Goal: Transaction & Acquisition: Purchase product/service

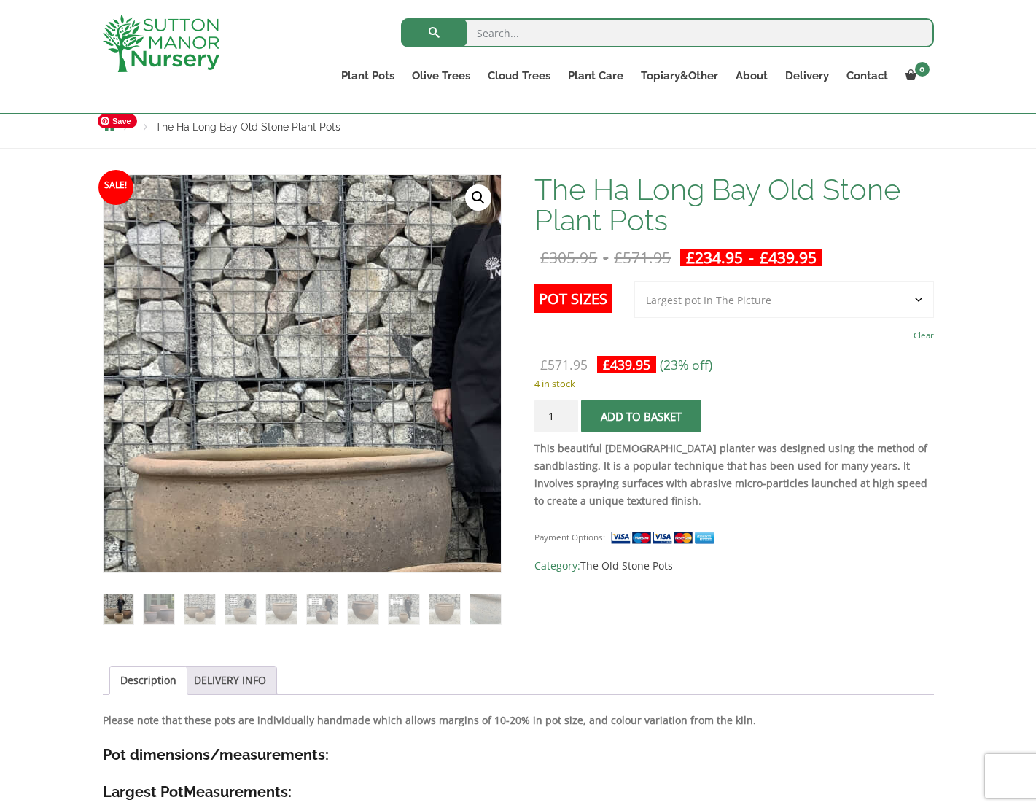
scroll to position [39, 0]
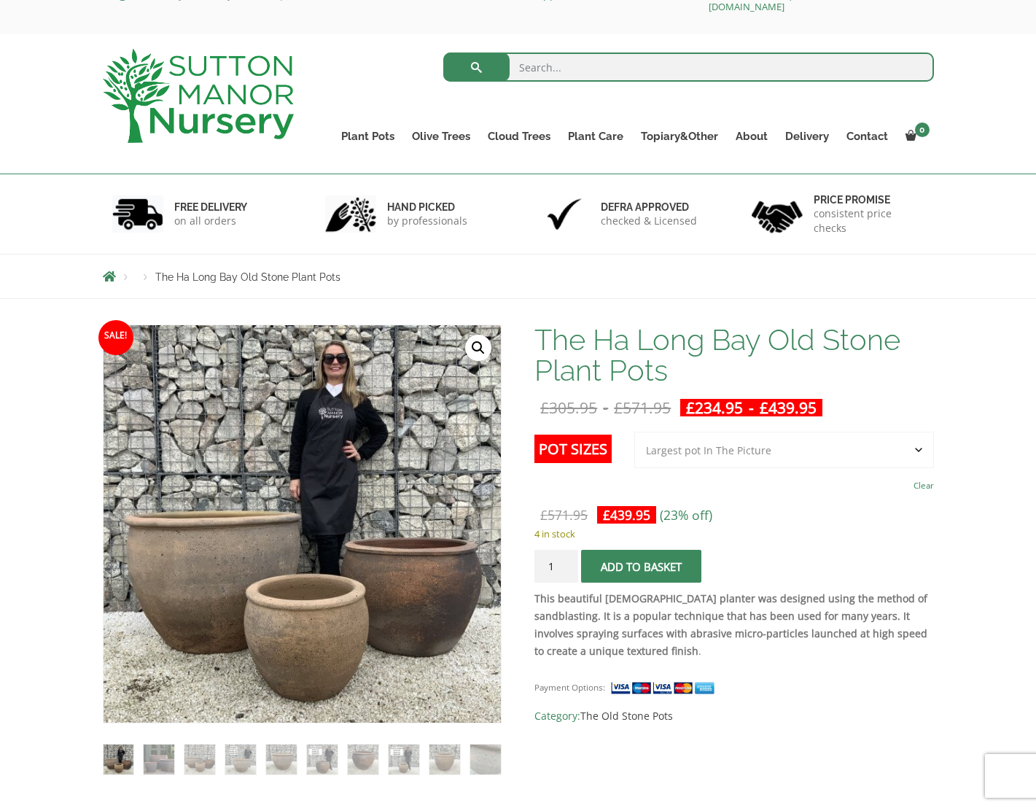
click at [746, 468] on td "Choose an option 3rd to Largest Pot In The Picture 2nd to Largest Pot In The Pi…" at bounding box center [784, 464] width 300 height 64
click at [743, 451] on select "Choose an option 3rd to Largest Pot In The Picture 2nd to Largest Pot In The Pi…" at bounding box center [784, 450] width 300 height 36
click at [635, 432] on select "Choose an option 3rd to Largest Pot In The Picture 2nd to Largest Pot In The Pi…" at bounding box center [784, 450] width 300 height 36
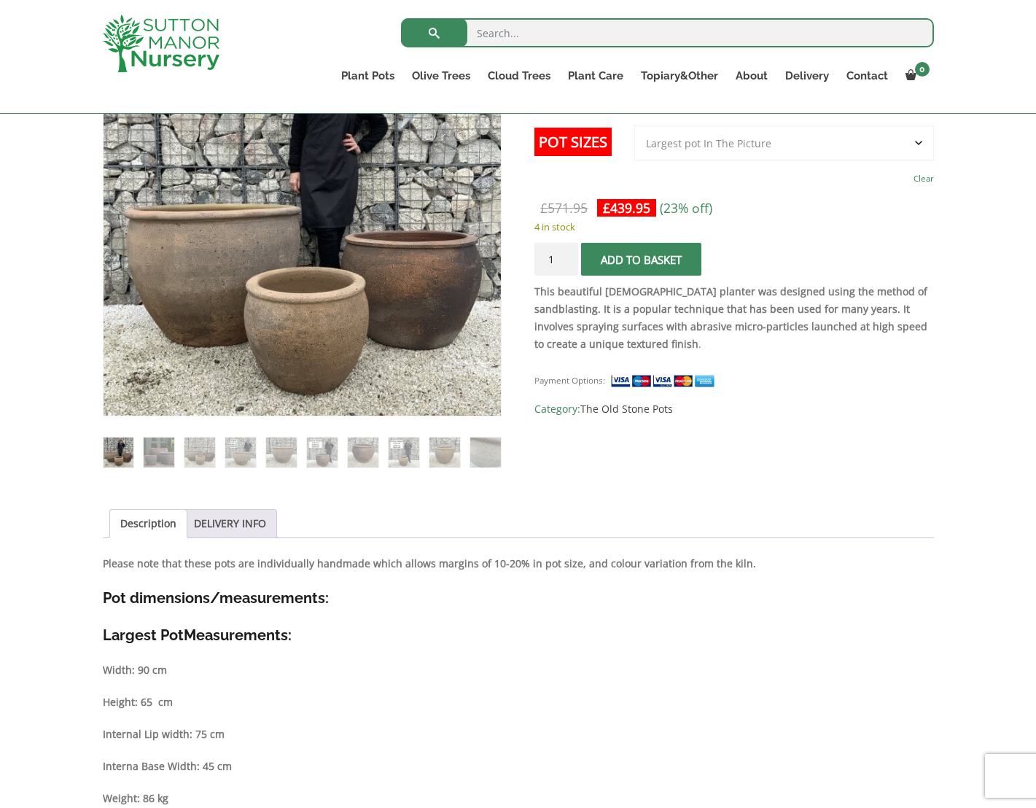
scroll to position [186, 0]
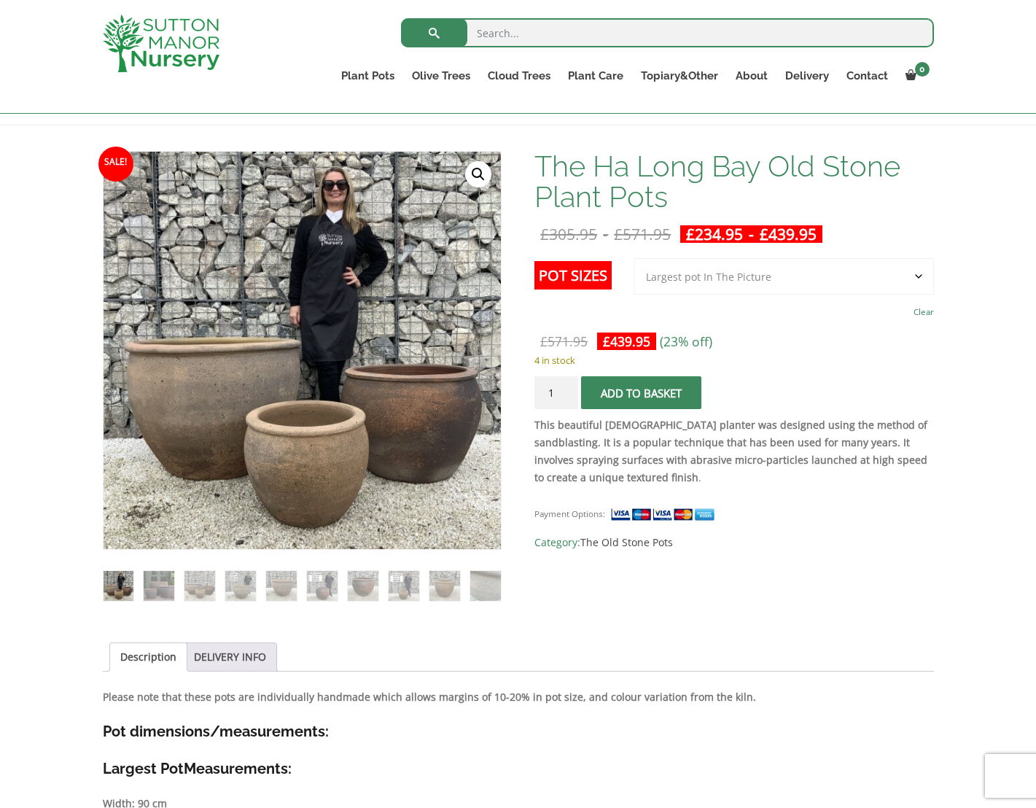
click at [760, 284] on select "Choose an option 3rd to Largest Pot In The Picture 2nd to Largest Pot In The Pi…" at bounding box center [784, 276] width 300 height 36
click at [635, 258] on select "Choose an option 3rd to Largest Pot In The Picture 2nd to Largest Pot In The Pi…" at bounding box center [784, 276] width 300 height 36
click at [830, 337] on div "£ 389.95 Original price was: £389.95. £ 299.95 Current price is: £299.95. (23% …" at bounding box center [733, 342] width 399 height 19
click at [831, 333] on div "£ 389.95 Original price was: £389.95. £ 299.95 Current price is: £299.95. (23% …" at bounding box center [733, 342] width 399 height 19
click at [830, 333] on div "£ 389.95 Original price was: £389.95. £ 299.95 Current price is: £299.95. (23% …" at bounding box center [733, 342] width 399 height 19
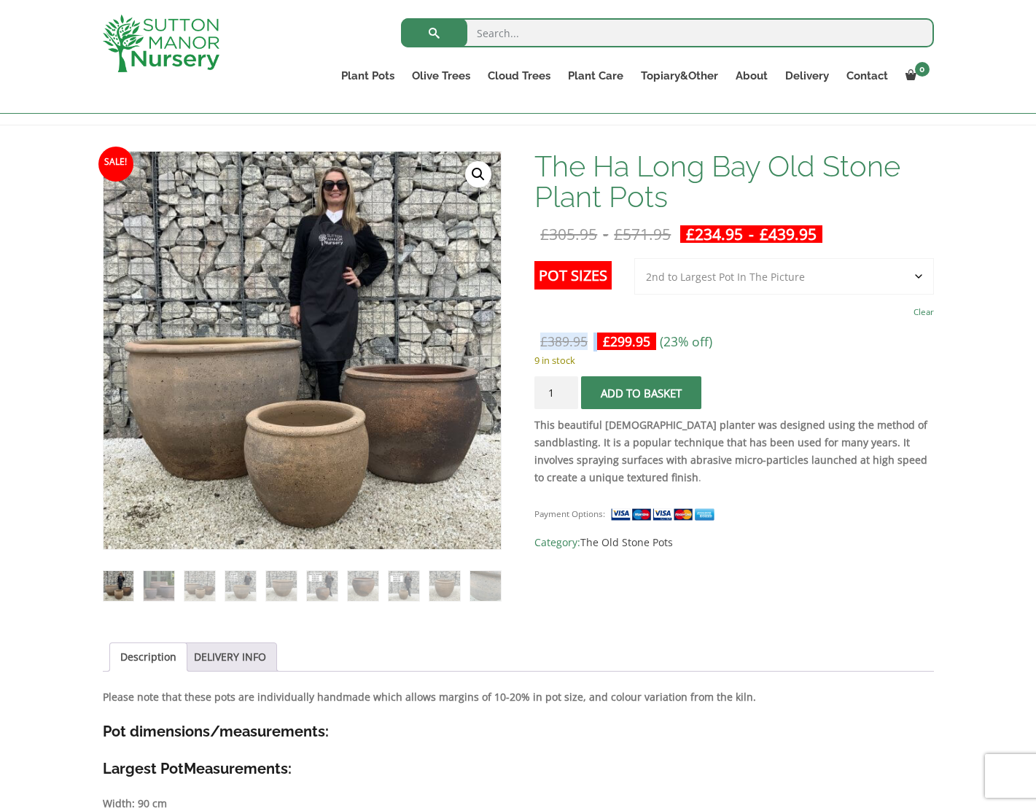
click at [830, 331] on form "Pot Sizes Choose an option 3rd to Largest Pot In The Picture 2nd to Largest Pot…" at bounding box center [733, 337] width 399 height 158
click at [702, 283] on select "Choose an option 3rd to Largest Pot In The Picture 2nd to Largest Pot In The Pi…" at bounding box center [784, 276] width 300 height 36
click at [635, 258] on select "Choose an option 3rd to Largest Pot In The Picture 2nd to Largest Pot In The Pi…" at bounding box center [784, 276] width 300 height 36
click at [715, 279] on select "Choose an option 3rd to Largest Pot In The Picture 2nd to Largest Pot In The Pi…" at bounding box center [784, 276] width 300 height 36
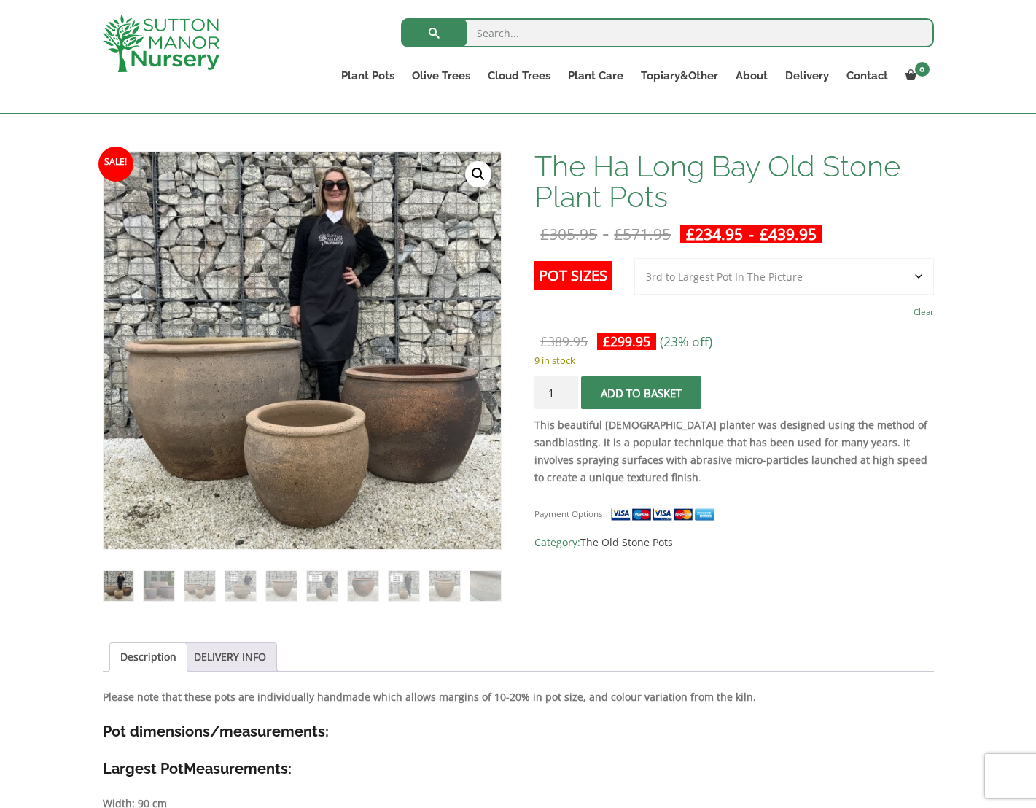
click at [635, 258] on select "Choose an option 3rd to Largest Pot In The Picture 2nd to Largest Pot In The Pi…" at bounding box center [784, 276] width 300 height 36
click at [721, 306] on td "Choose an option 3rd to Largest Pot In The Picture 2nd to Largest Pot In The Pi…" at bounding box center [784, 290] width 300 height 64
click at [718, 279] on select "Choose an option 3rd to Largest Pot In The Picture 2nd to Largest Pot In The Pi…" at bounding box center [784, 276] width 300 height 36
click at [635, 258] on select "Choose an option 3rd to Largest Pot In The Picture 2nd to Largest Pot In The Pi…" at bounding box center [784, 276] width 300 height 36
select select "2nd to Largest Pot In The Picture"
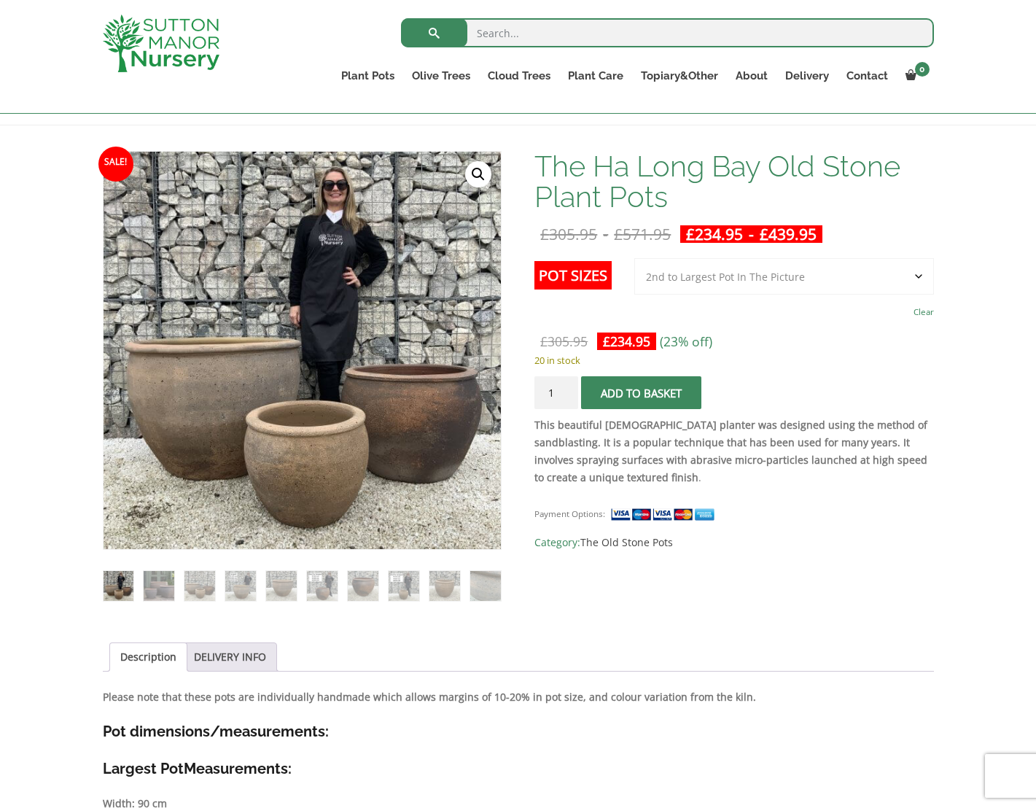
click at [756, 367] on p "20 in stock" at bounding box center [733, 360] width 399 height 18
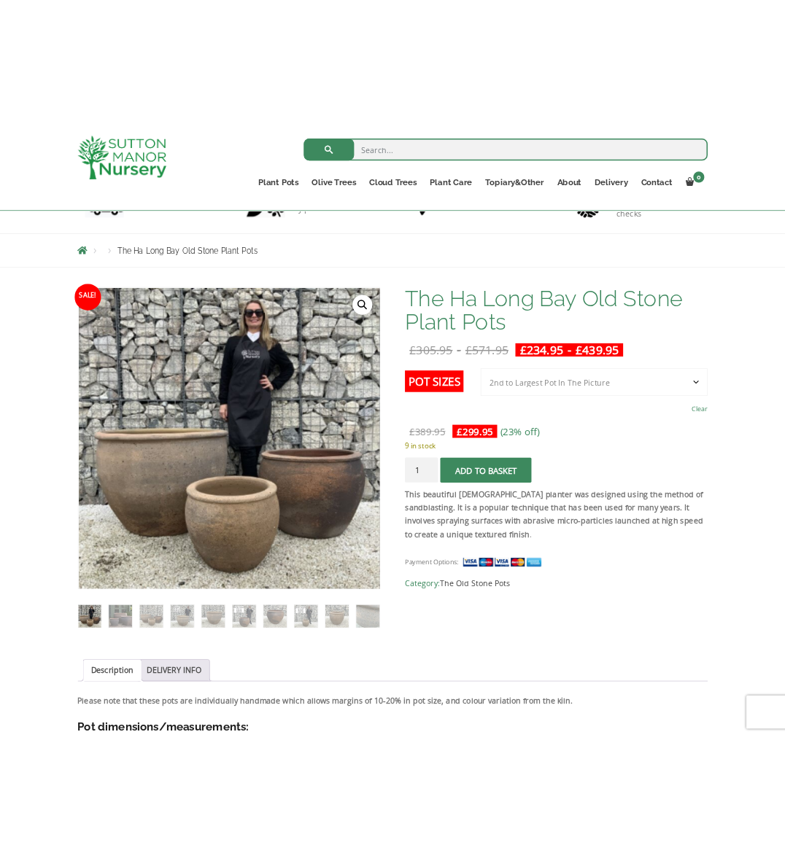
scroll to position [77, 0]
